Goal: Complete application form

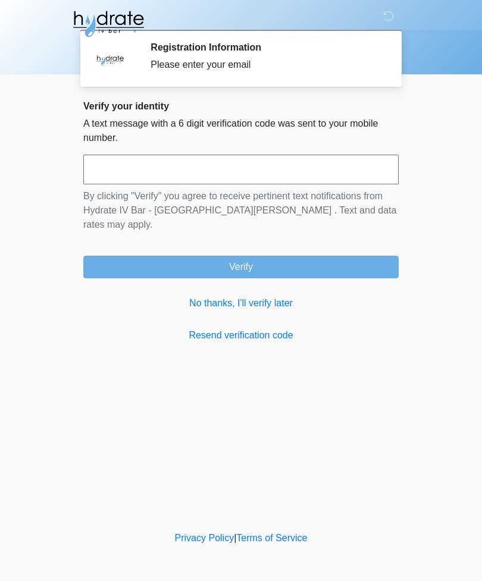
click at [116, 158] on input "text" at bounding box center [240, 170] width 315 height 30
type input "******"
click at [121, 256] on button "Verify" at bounding box center [240, 267] width 315 height 23
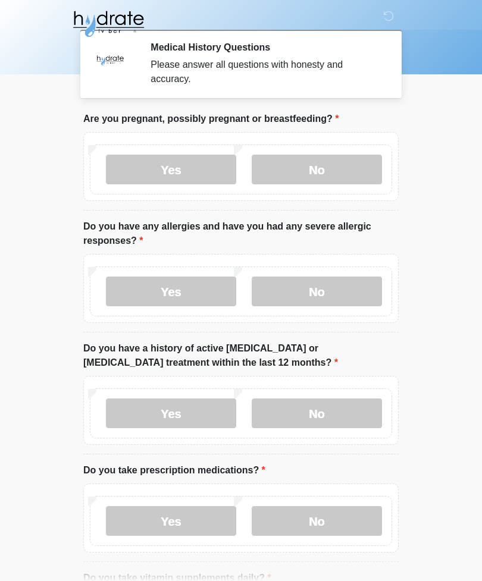
click at [351, 177] on label "No" at bounding box center [317, 170] width 130 height 30
click at [362, 291] on label "No" at bounding box center [317, 292] width 130 height 30
click at [348, 412] on label "No" at bounding box center [317, 413] width 130 height 30
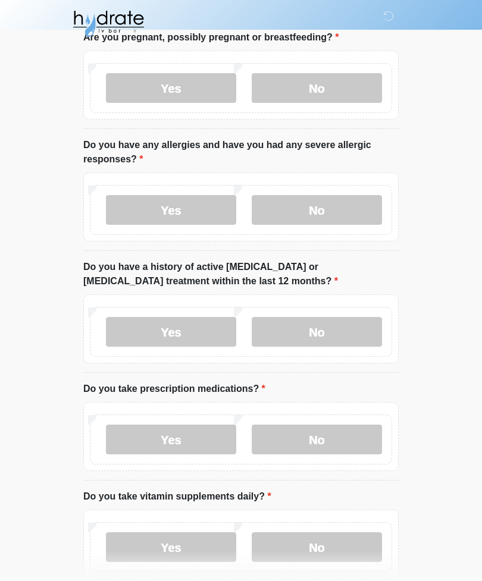
scroll to position [84, 0]
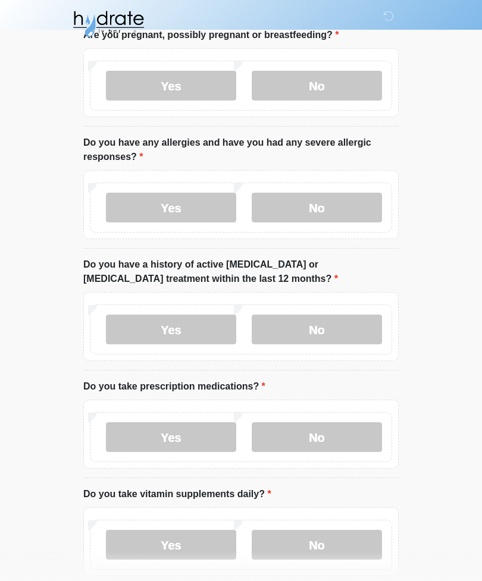
click at [351, 437] on label "No" at bounding box center [317, 437] width 130 height 30
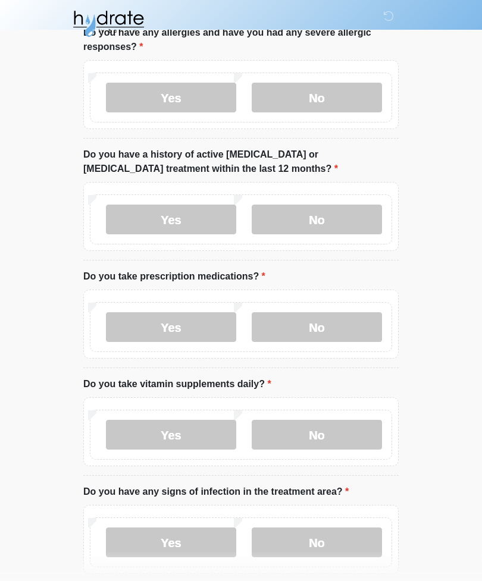
scroll to position [194, 0]
click at [120, 428] on label "Yes" at bounding box center [171, 434] width 130 height 30
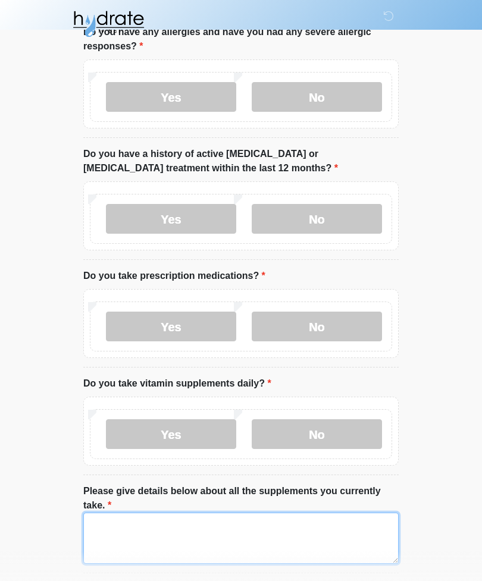
click at [299, 533] on textarea "Please give details below about all the supplements you currently take." at bounding box center [240, 538] width 315 height 51
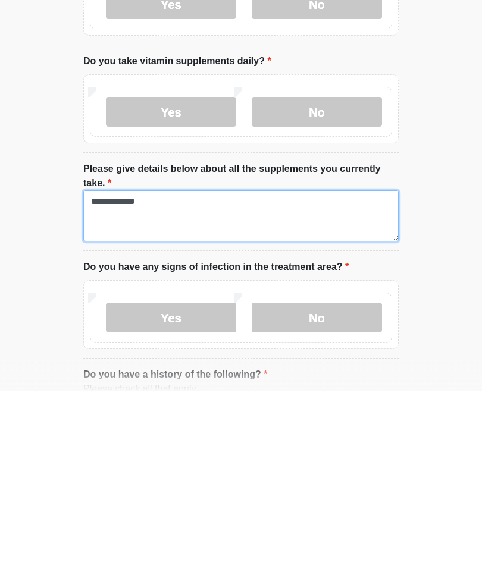
type textarea "**********"
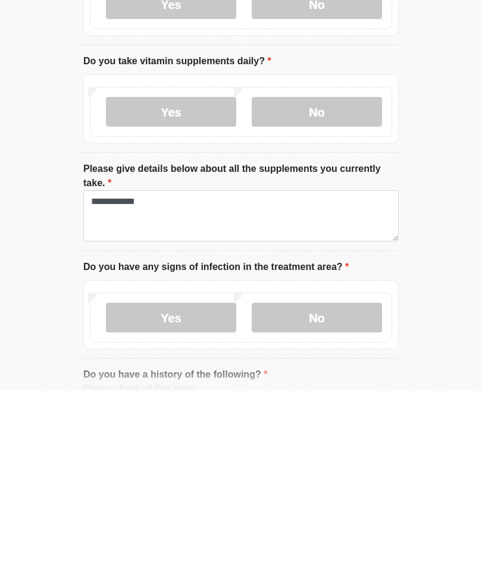
click at [351, 493] on label "No" at bounding box center [317, 508] width 130 height 30
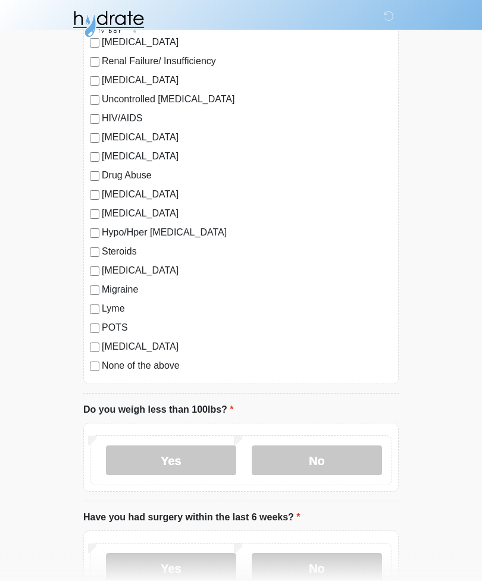
scroll to position [1174, 0]
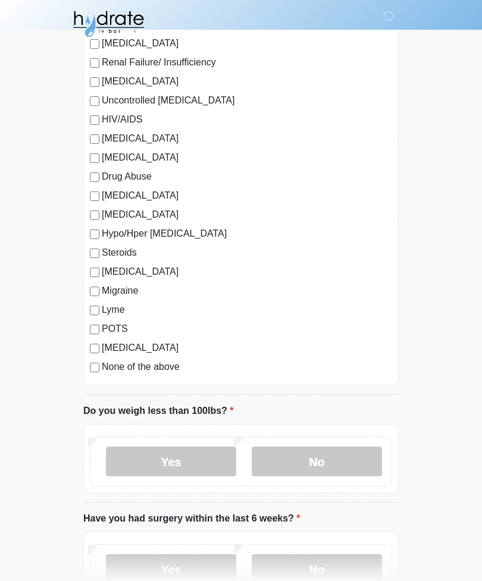
click at [282, 453] on label "No" at bounding box center [317, 462] width 130 height 30
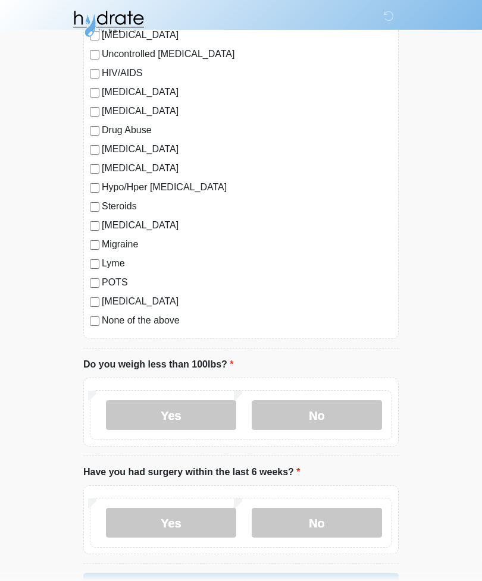
scroll to position [1259, 0]
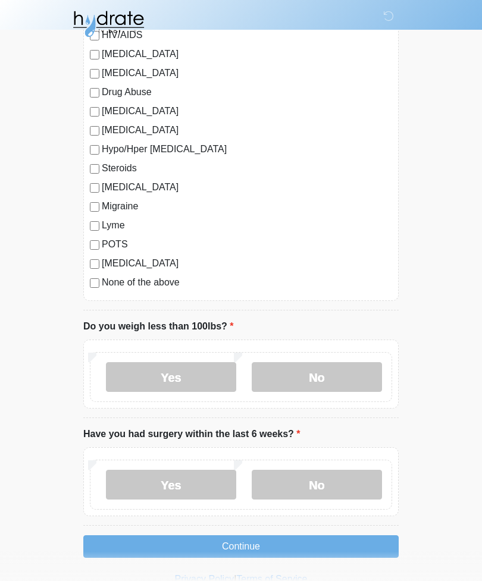
click at [282, 485] on label "No" at bounding box center [317, 485] width 130 height 30
click at [147, 541] on button "Continue" at bounding box center [240, 546] width 315 height 23
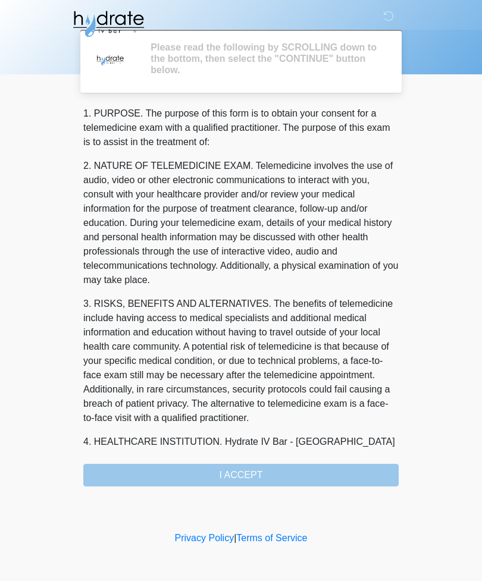
scroll to position [0, 0]
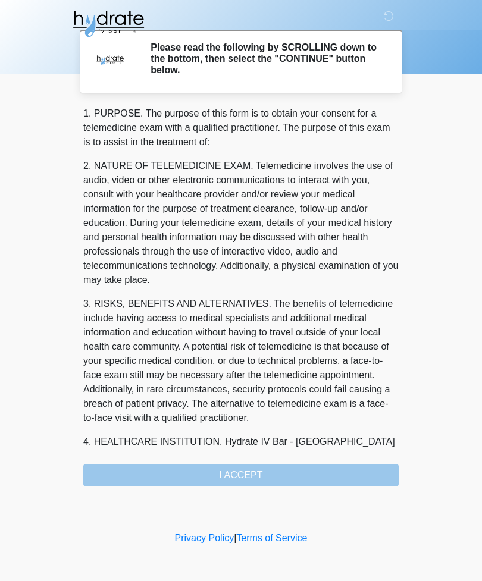
click at [106, 468] on div "1. PURPOSE. The purpose of this form is to obtain your consent for a telemedici…" at bounding box center [240, 296] width 315 height 380
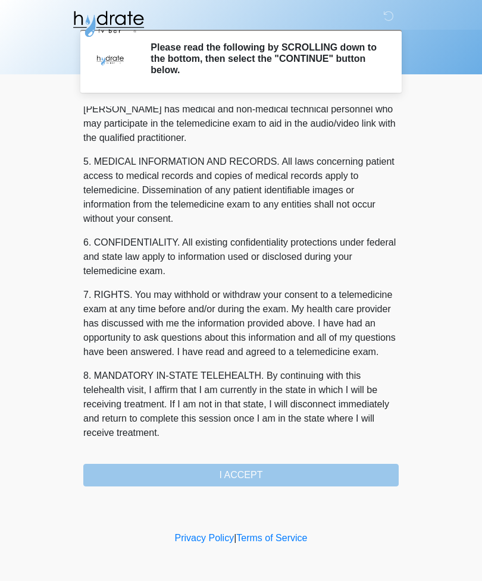
scroll to position [361, 0]
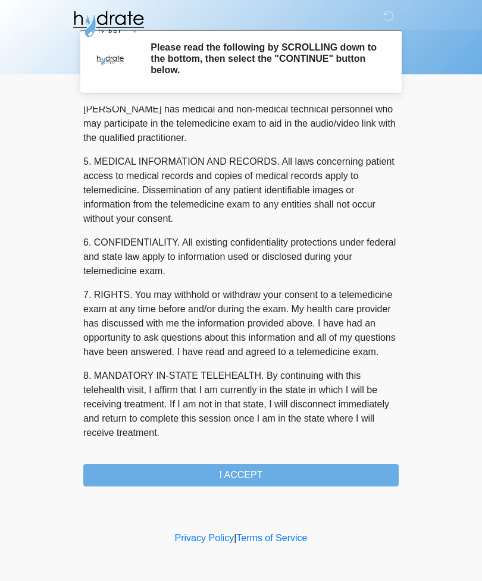
click at [164, 482] on button "I ACCEPT" at bounding box center [240, 475] width 315 height 23
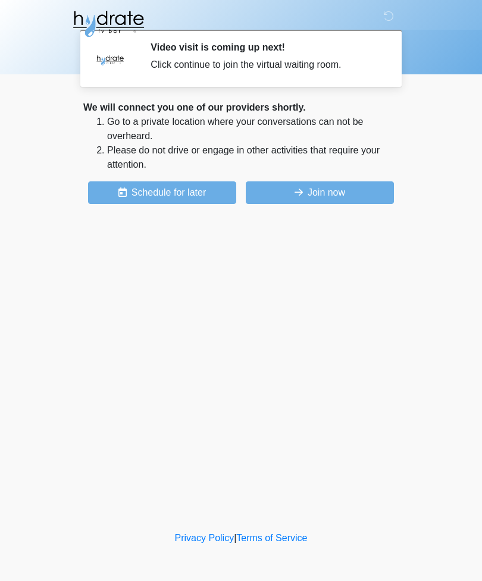
click at [286, 182] on button "Join now" at bounding box center [320, 192] width 148 height 23
